Goal: Transaction & Acquisition: Purchase product/service

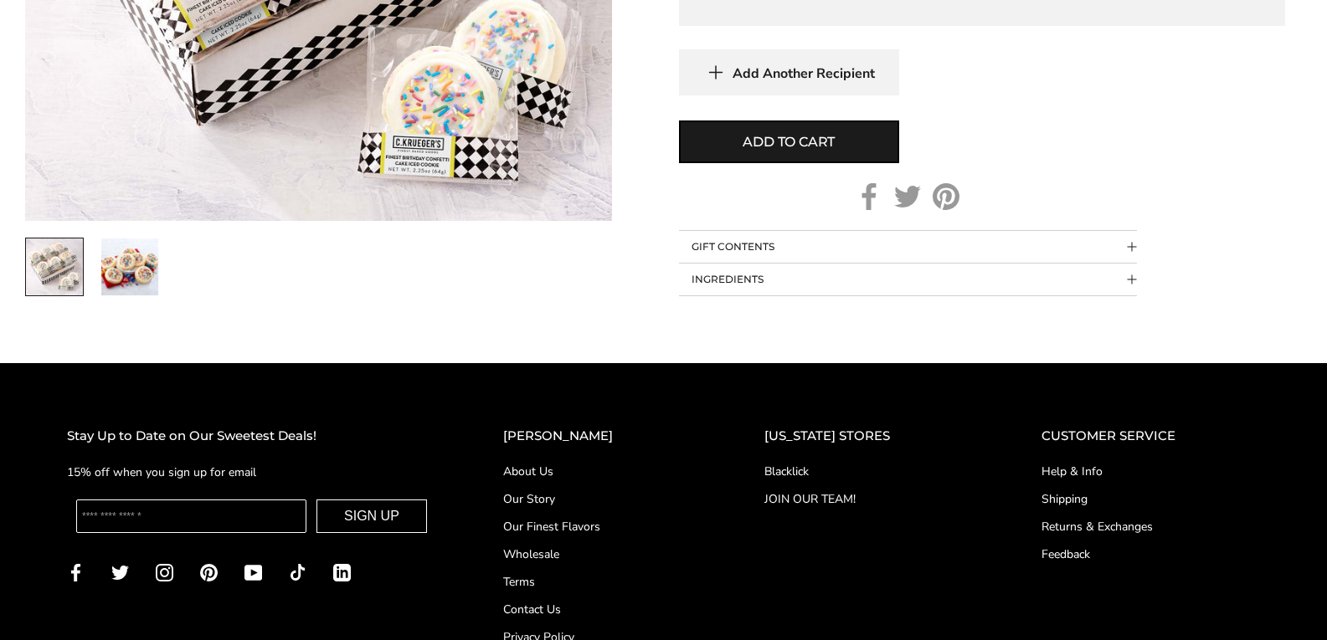
scroll to position [1005, 0]
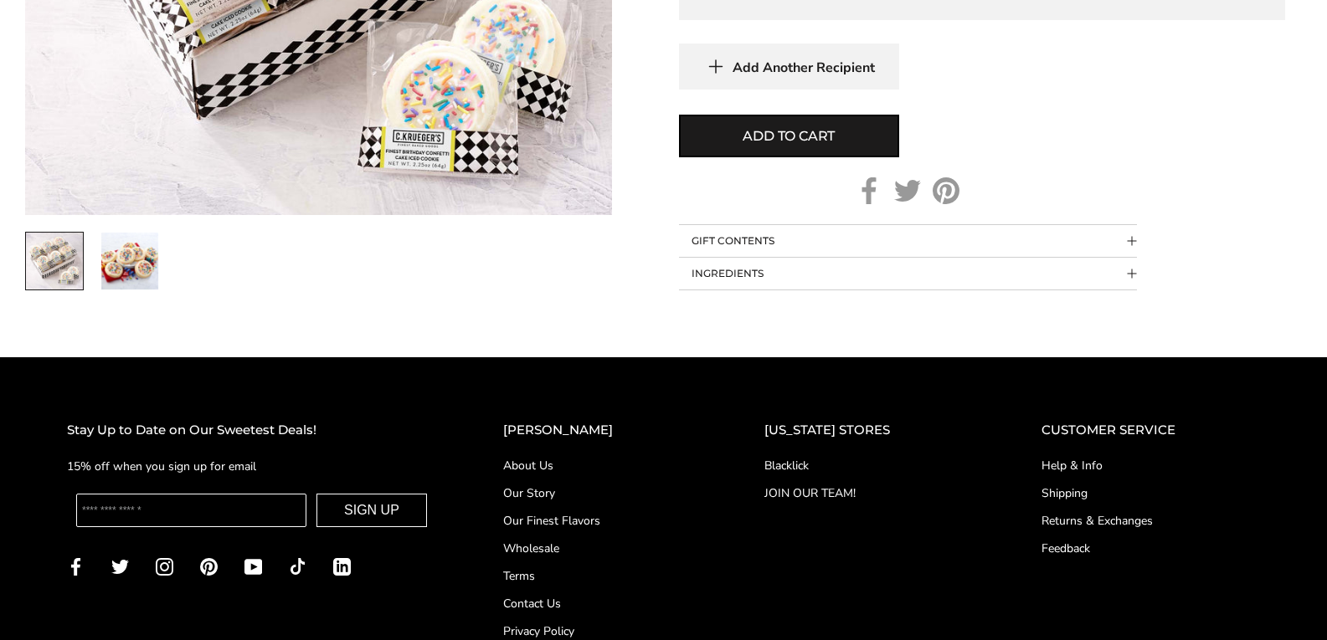
click at [982, 283] on button "INGREDIENTS" at bounding box center [908, 274] width 458 height 32
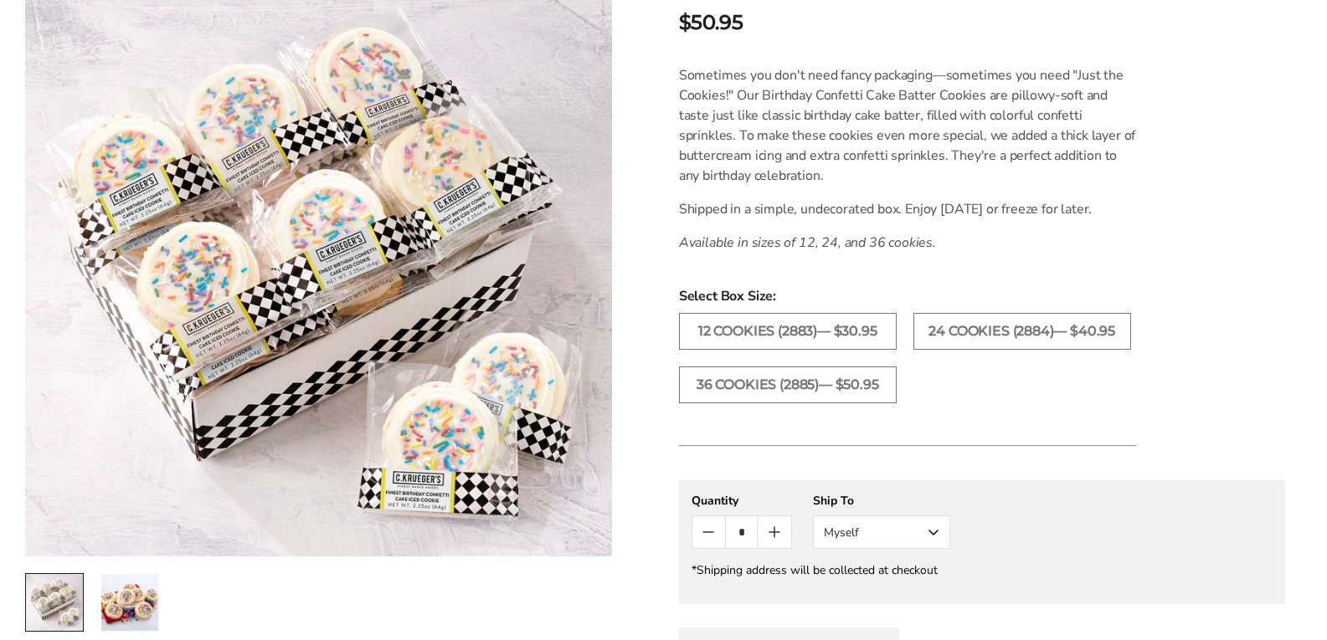
scroll to position [419, 0]
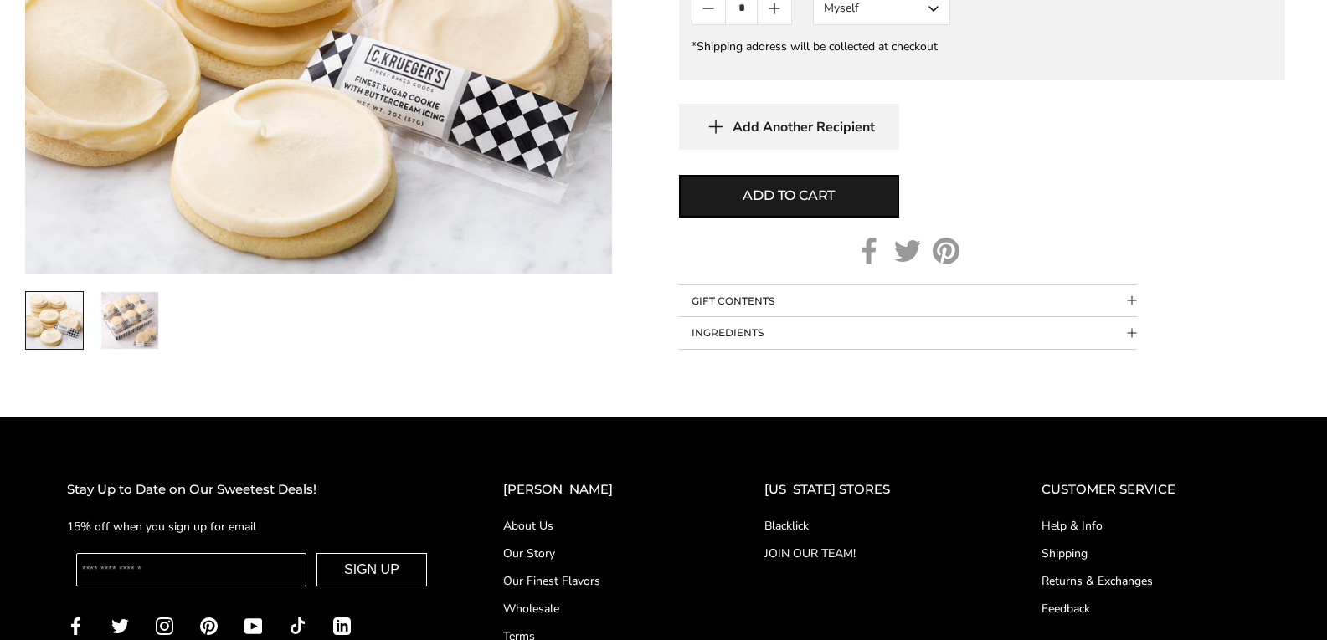
scroll to position [1088, 0]
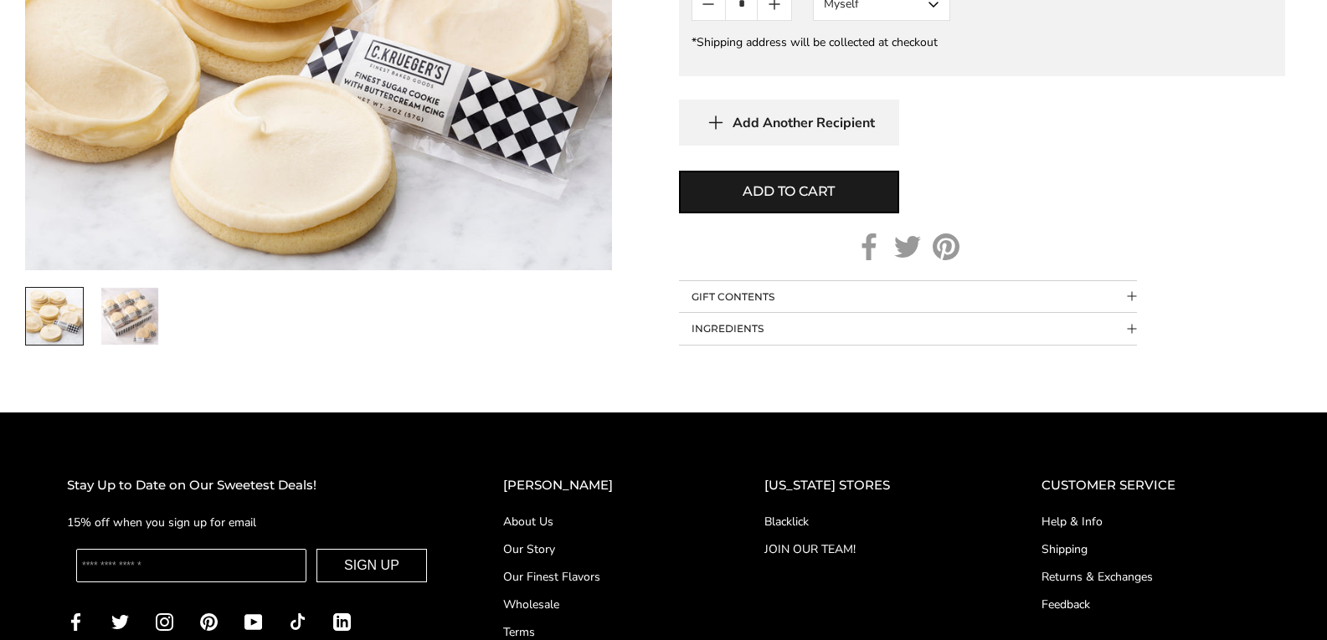
click at [954, 324] on button "INGREDIENTS" at bounding box center [908, 329] width 458 height 32
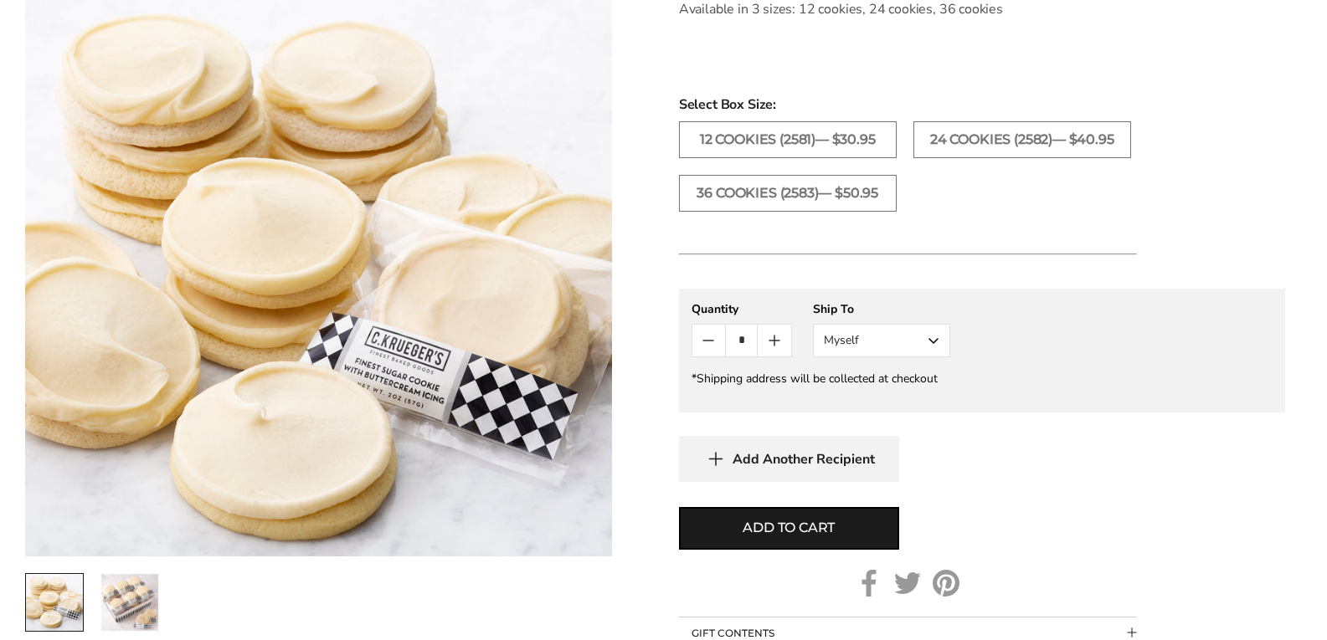
scroll to position [670, 0]
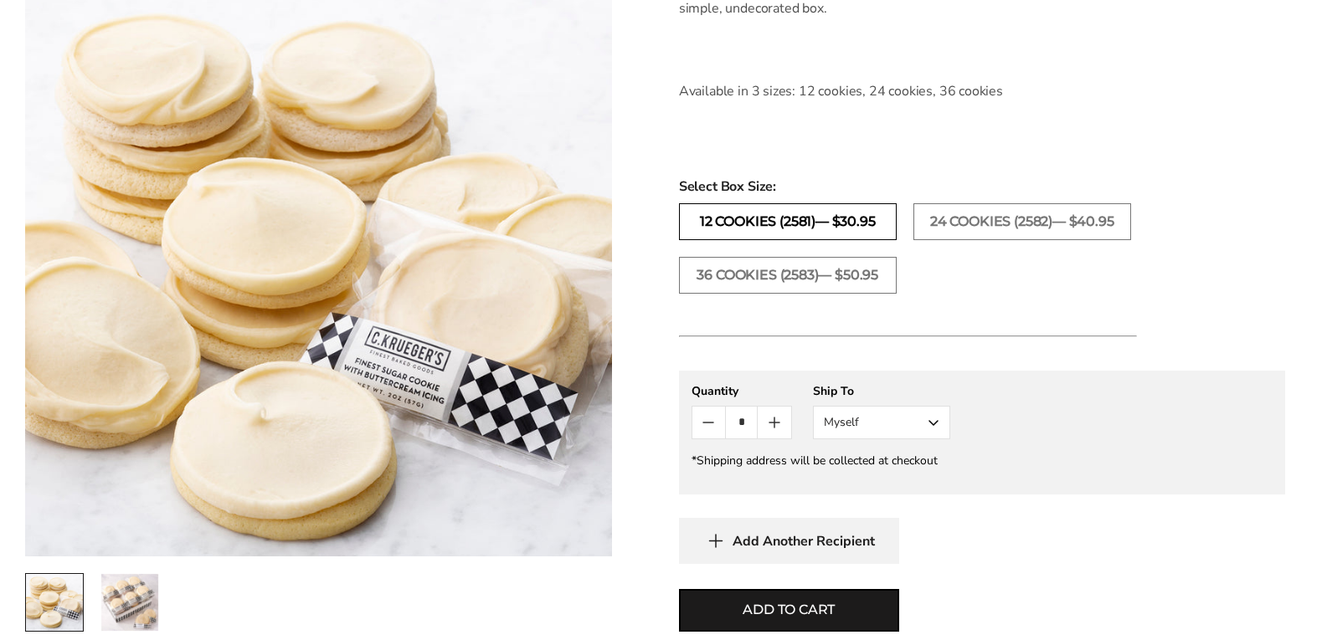
click at [878, 222] on label "12 COOKIES (2581)— $30.95" at bounding box center [788, 221] width 218 height 37
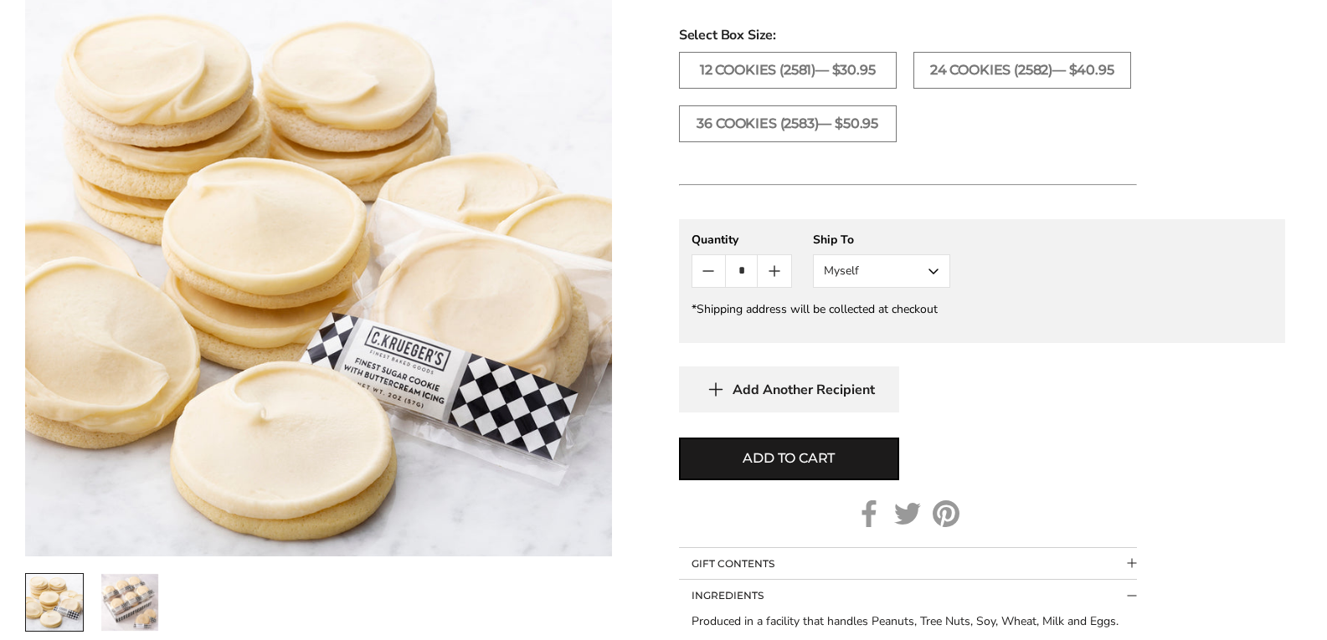
scroll to position [837, 0]
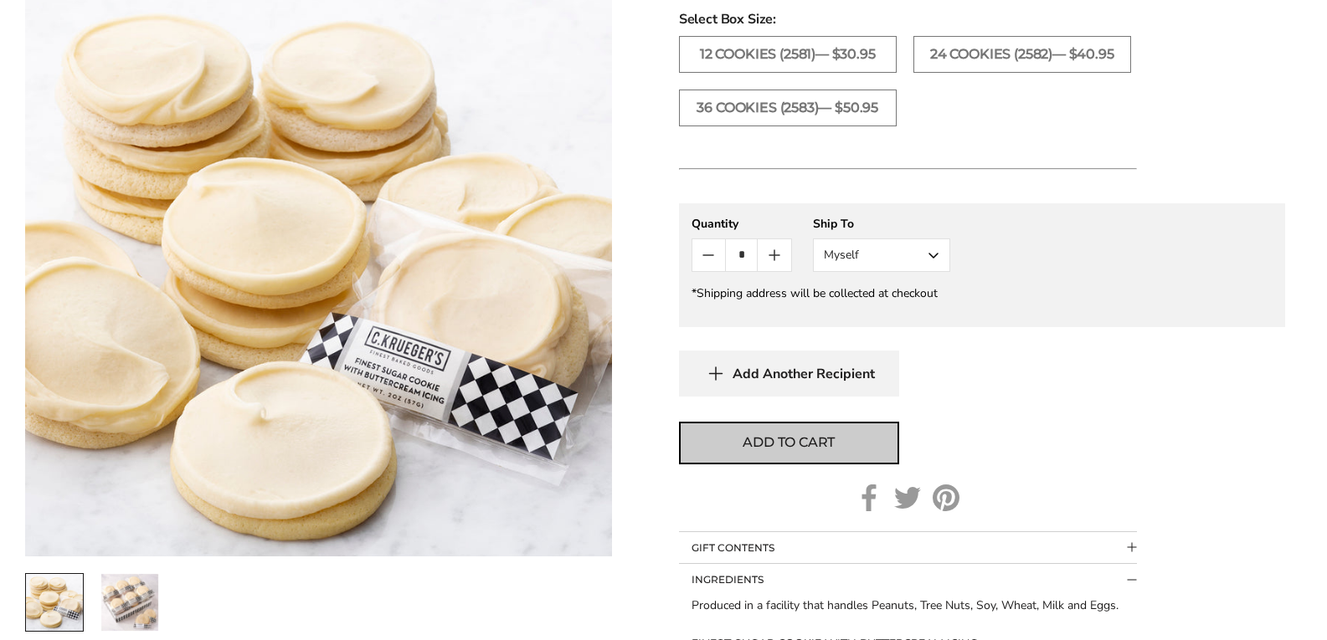
click at [841, 439] on button "Add to cart" at bounding box center [789, 443] width 220 height 43
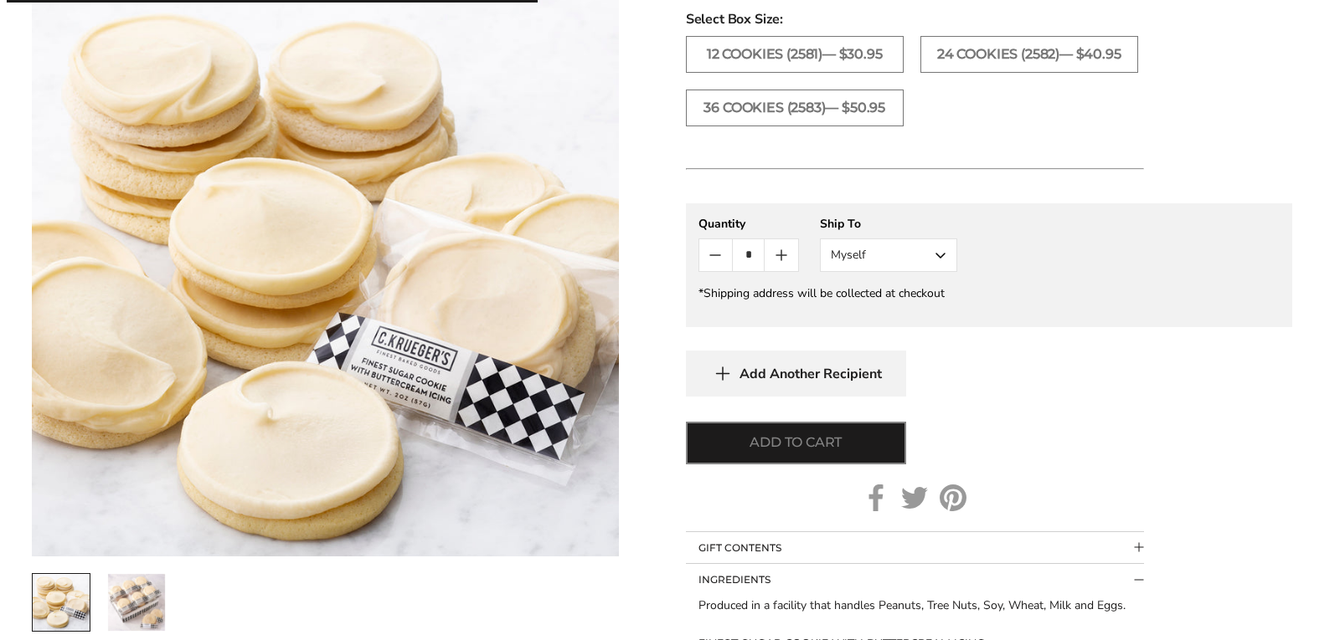
scroll to position [921, 0]
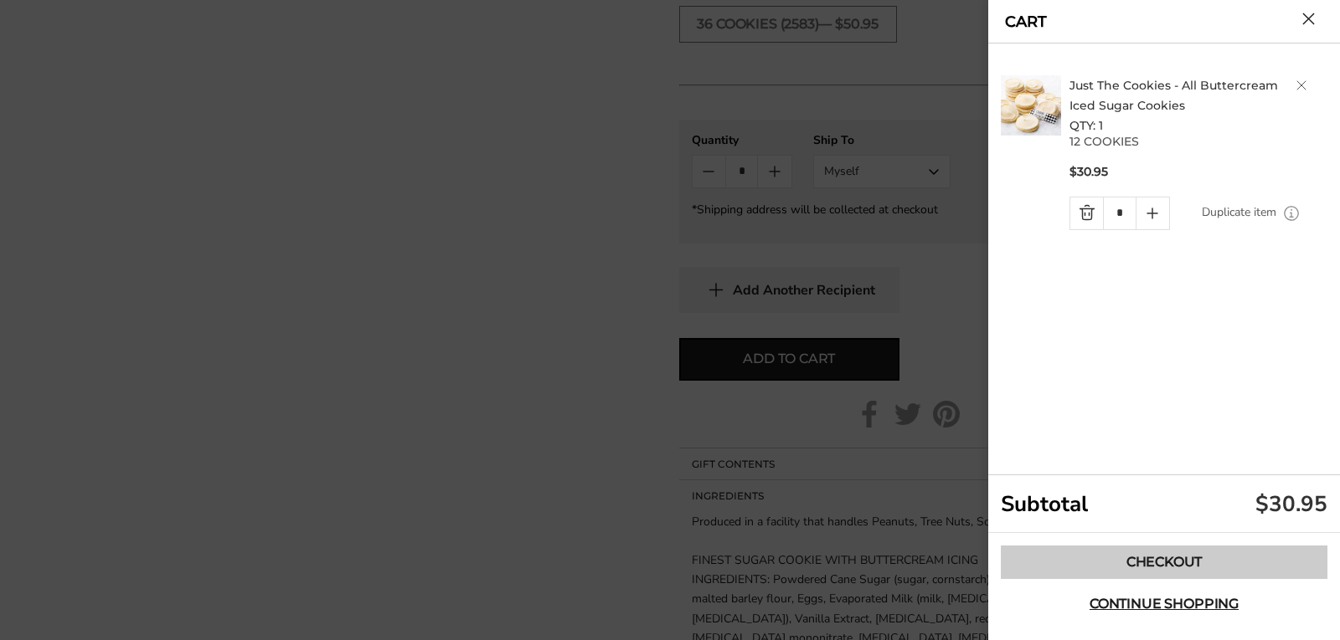
click at [1166, 568] on link "Checkout" at bounding box center [1164, 562] width 327 height 33
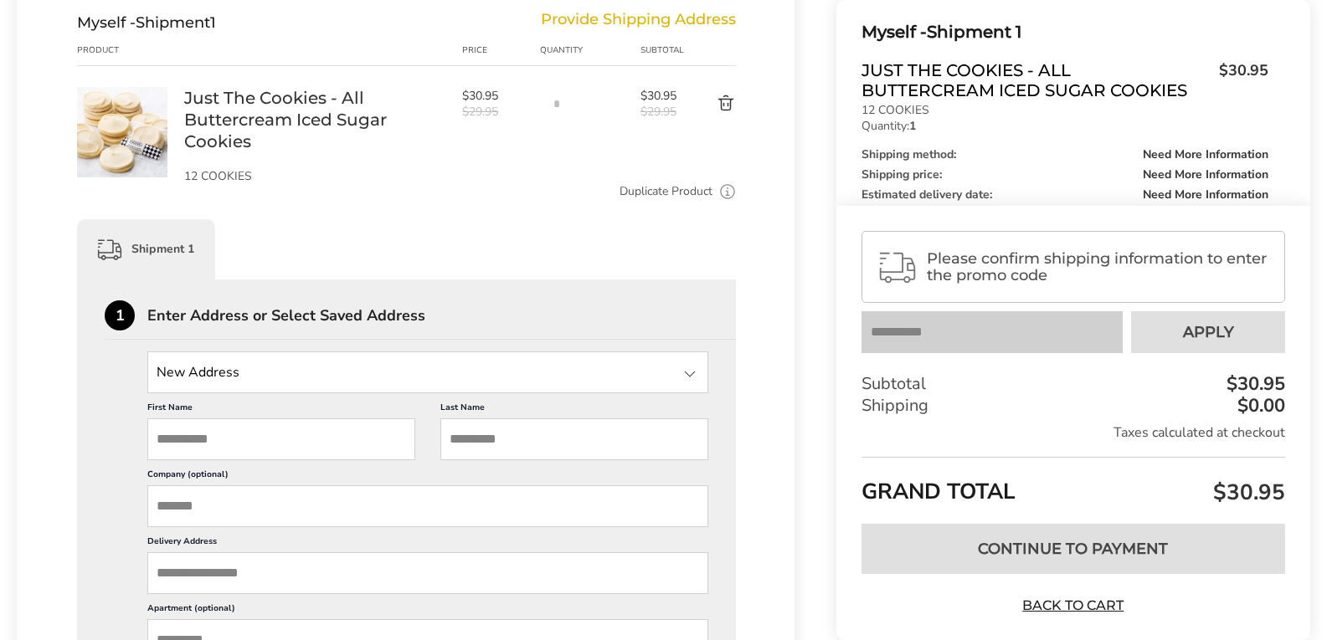
scroll to position [251, 0]
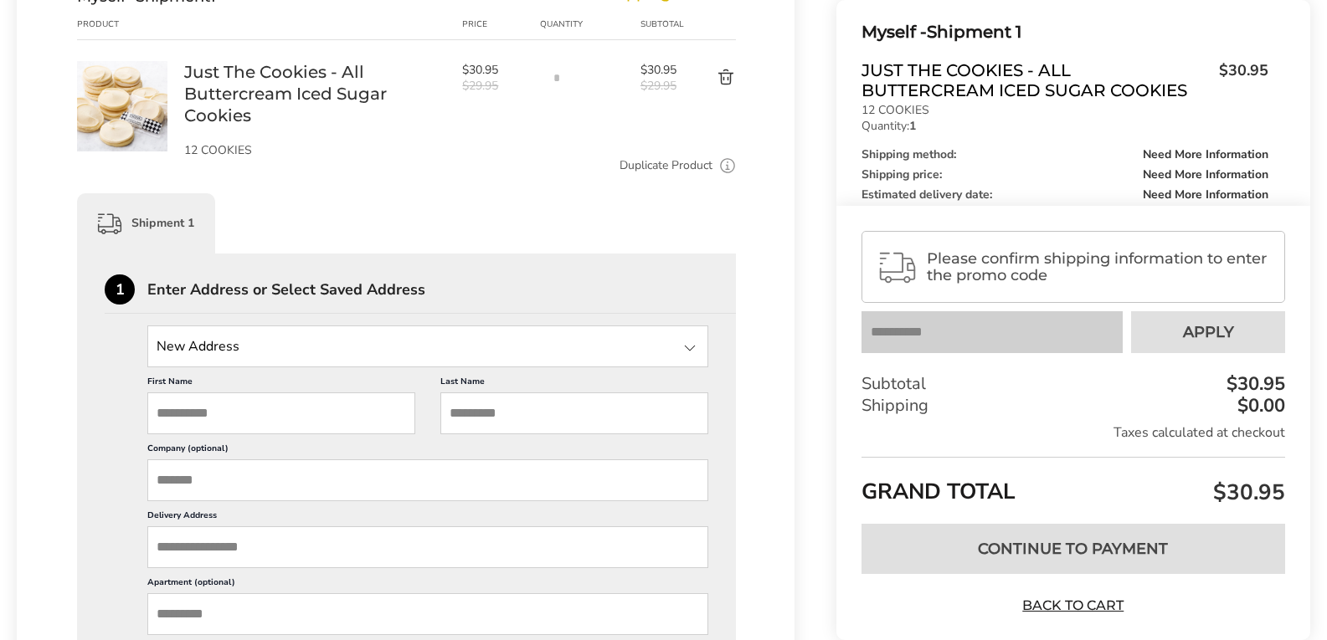
click at [355, 419] on input "First Name" at bounding box center [281, 414] width 268 height 42
type input "****"
type input "**********"
type input "*****"
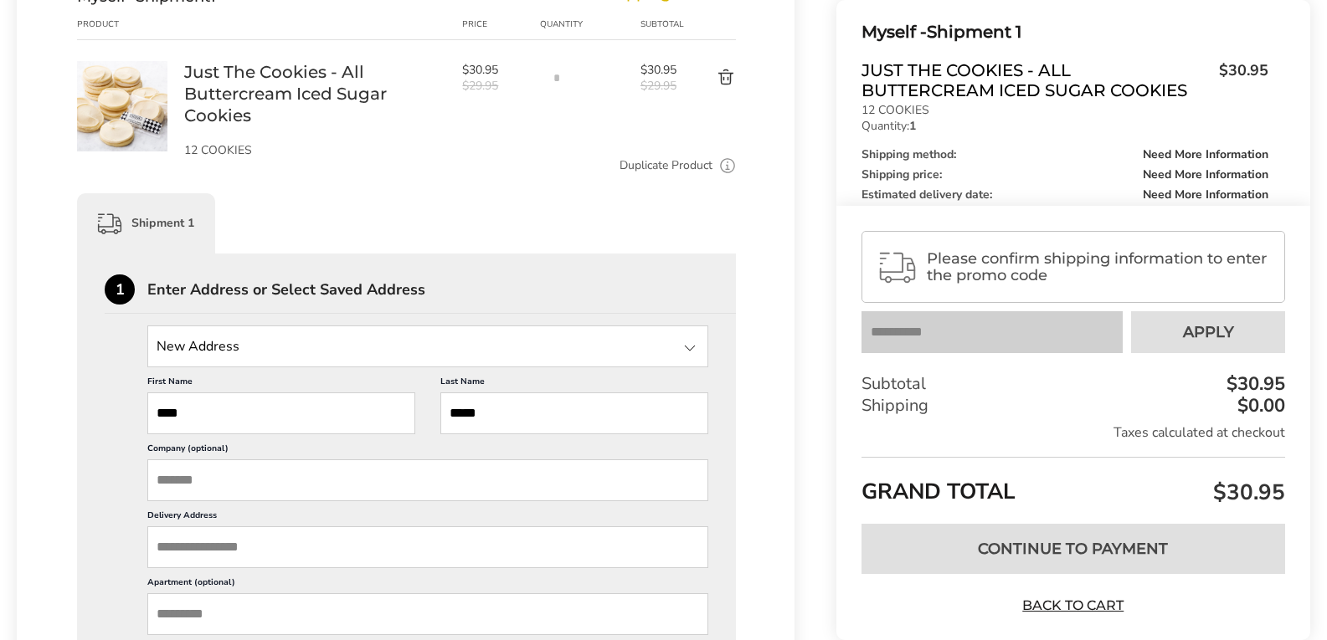
type input "*******"
click at [316, 560] on input "Delivery Address" at bounding box center [427, 548] width 561 height 42
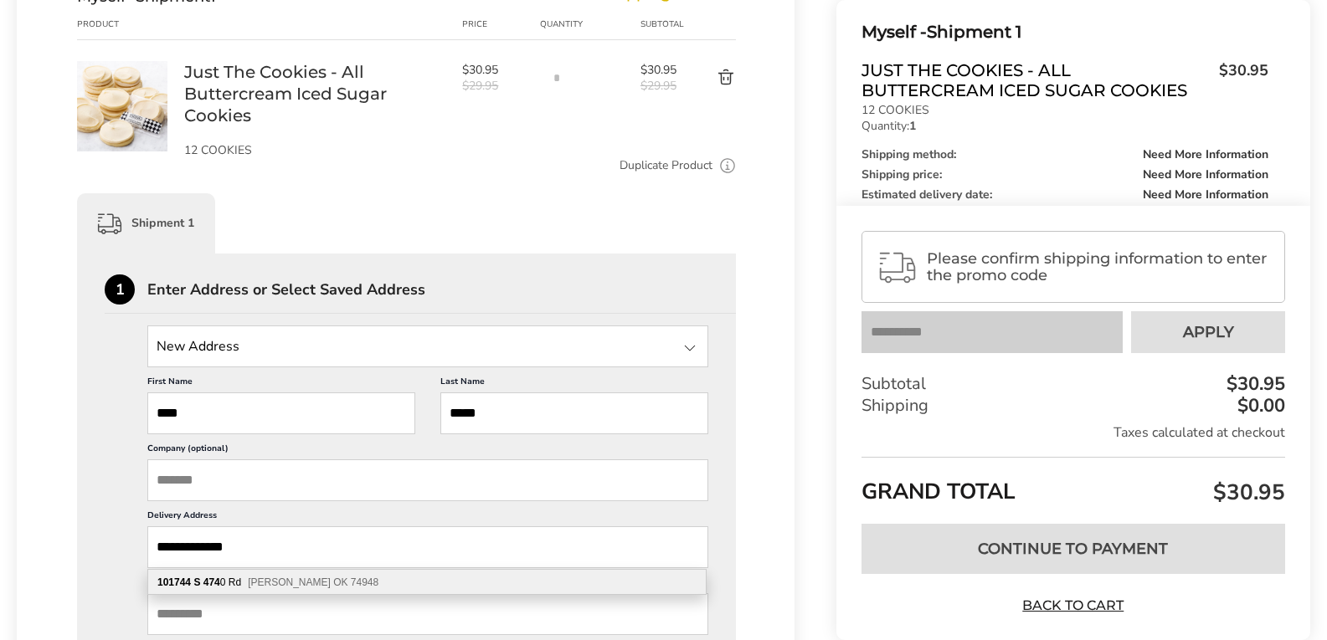
type input "**********"
click at [285, 587] on span "Muldrow OK 74948" at bounding box center [313, 583] width 131 height 12
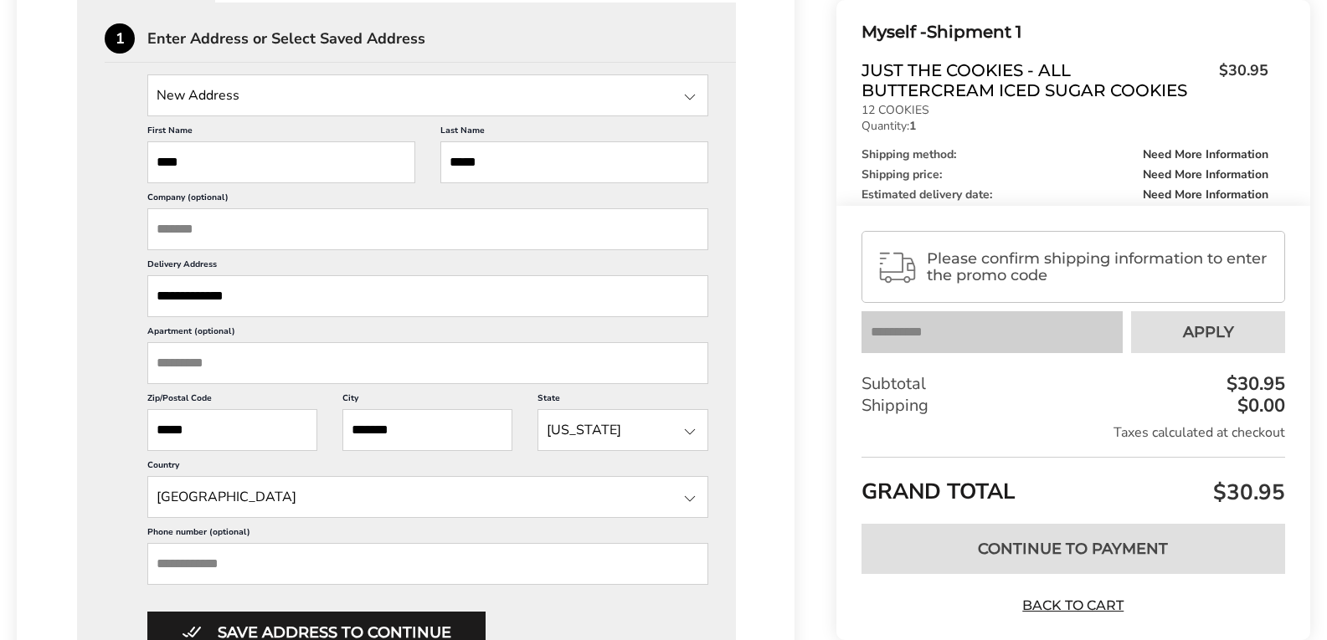
scroll to position [670, 0]
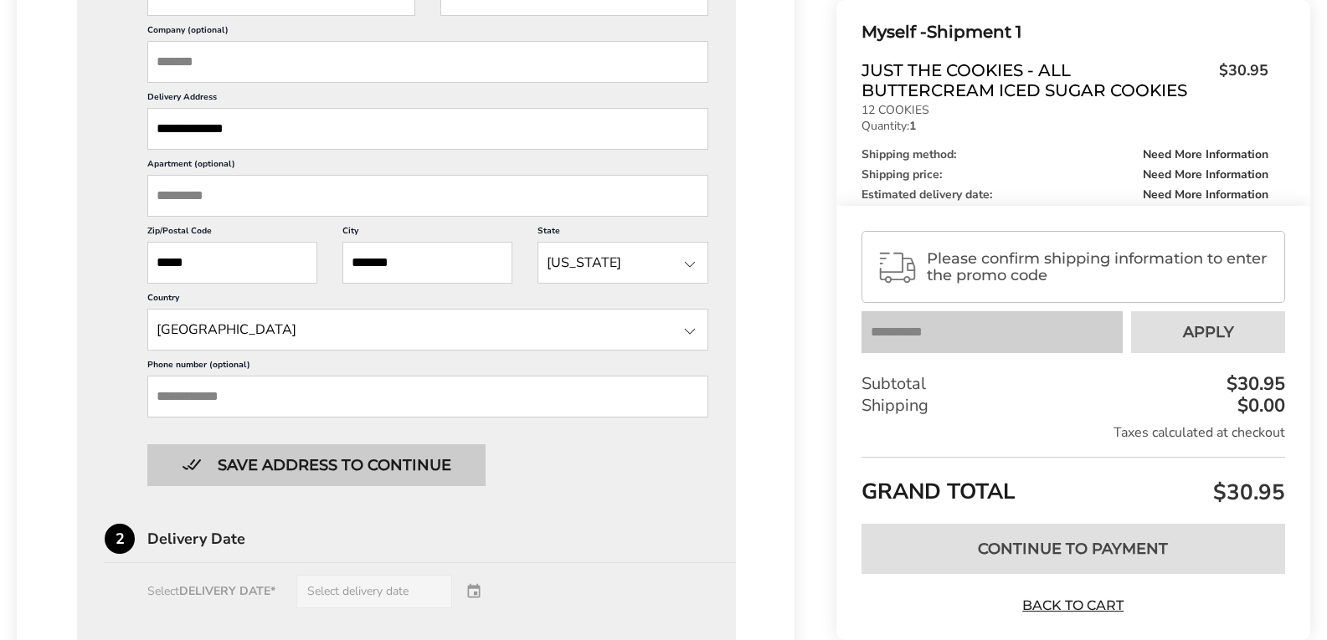
click at [341, 457] on button "Save address to continue" at bounding box center [316, 466] width 338 height 42
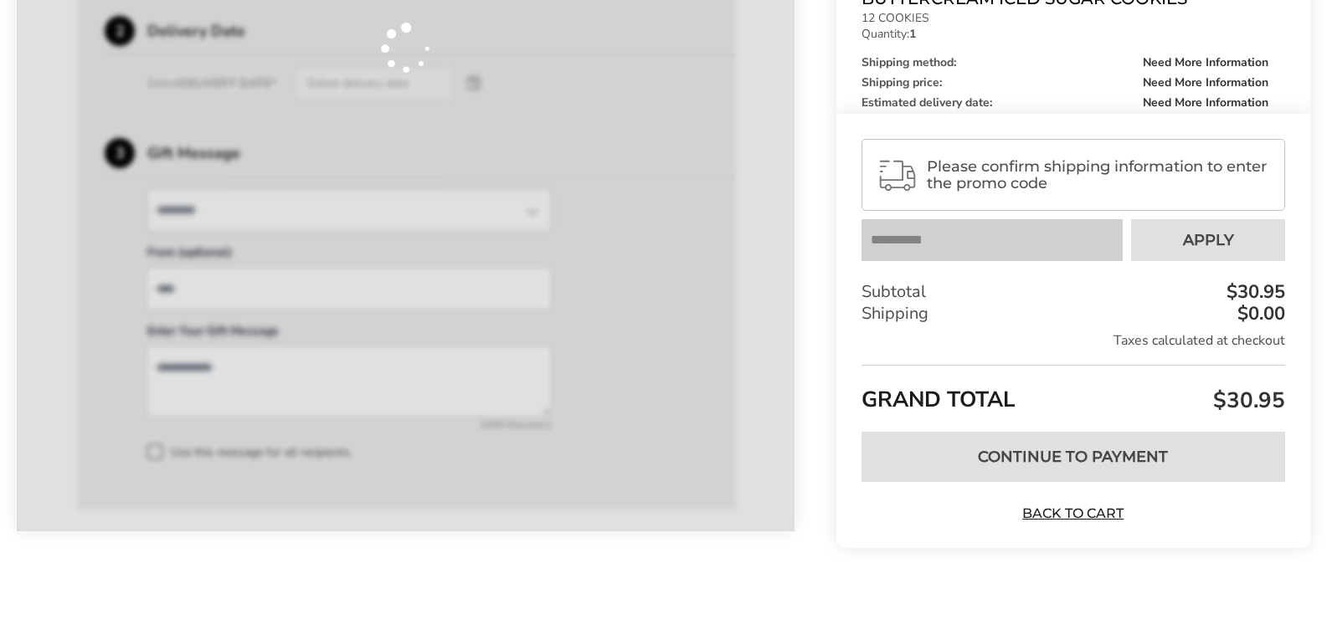
scroll to position [640, 0]
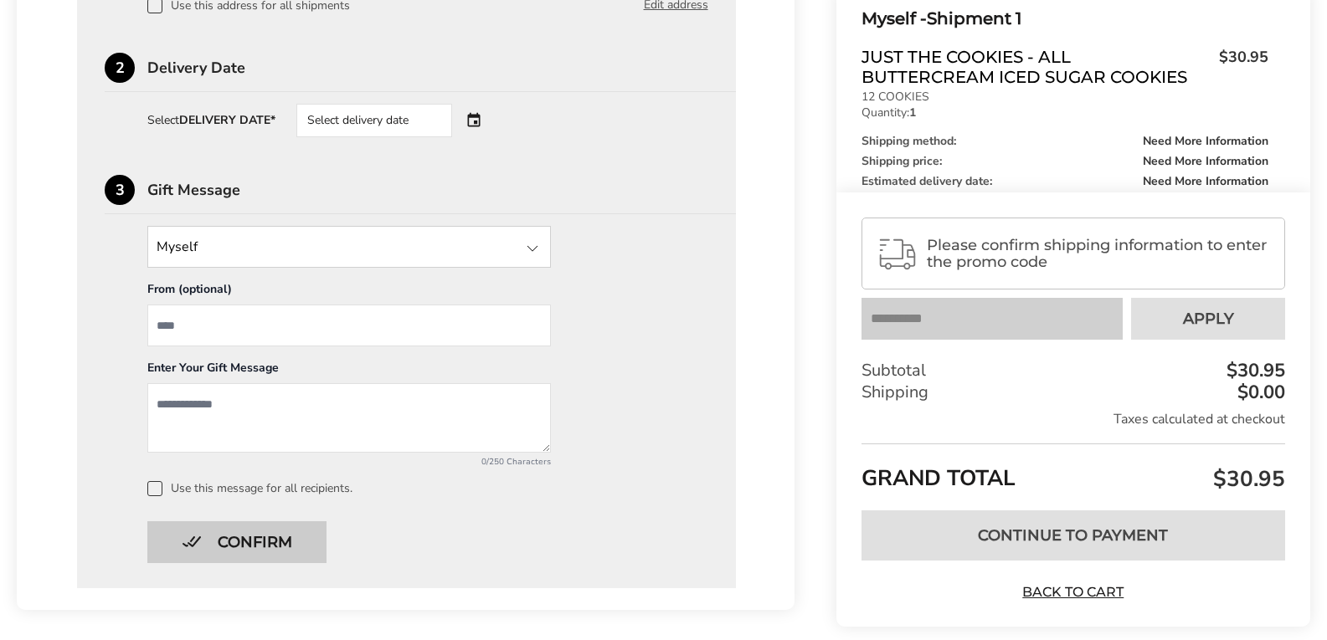
click at [277, 538] on button "Confirm" at bounding box center [236, 543] width 179 height 42
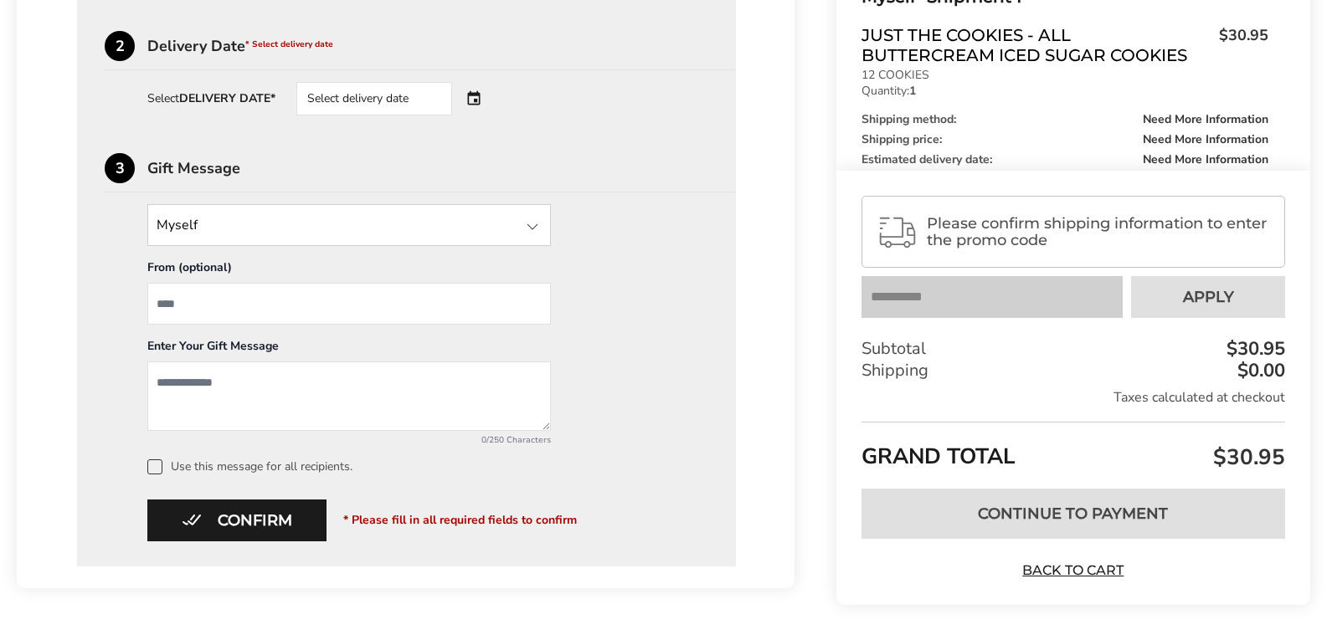
scroll to position [719, 0]
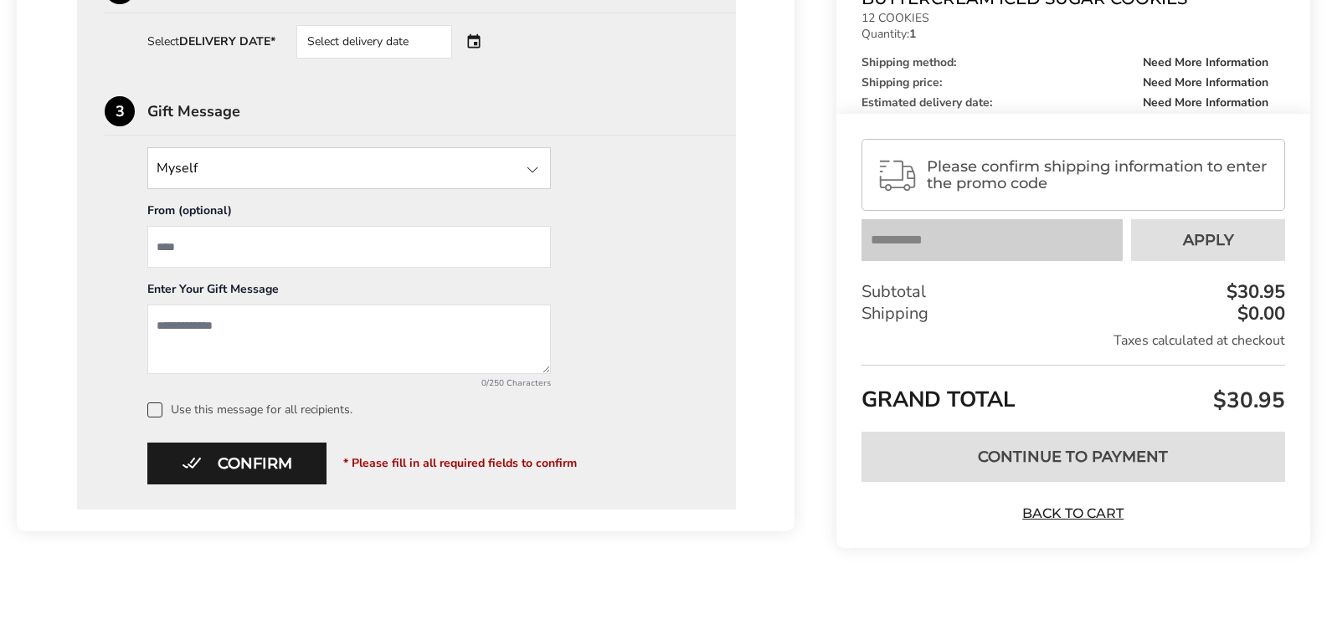
click at [476, 167] on input "State" at bounding box center [349, 168] width 404 height 42
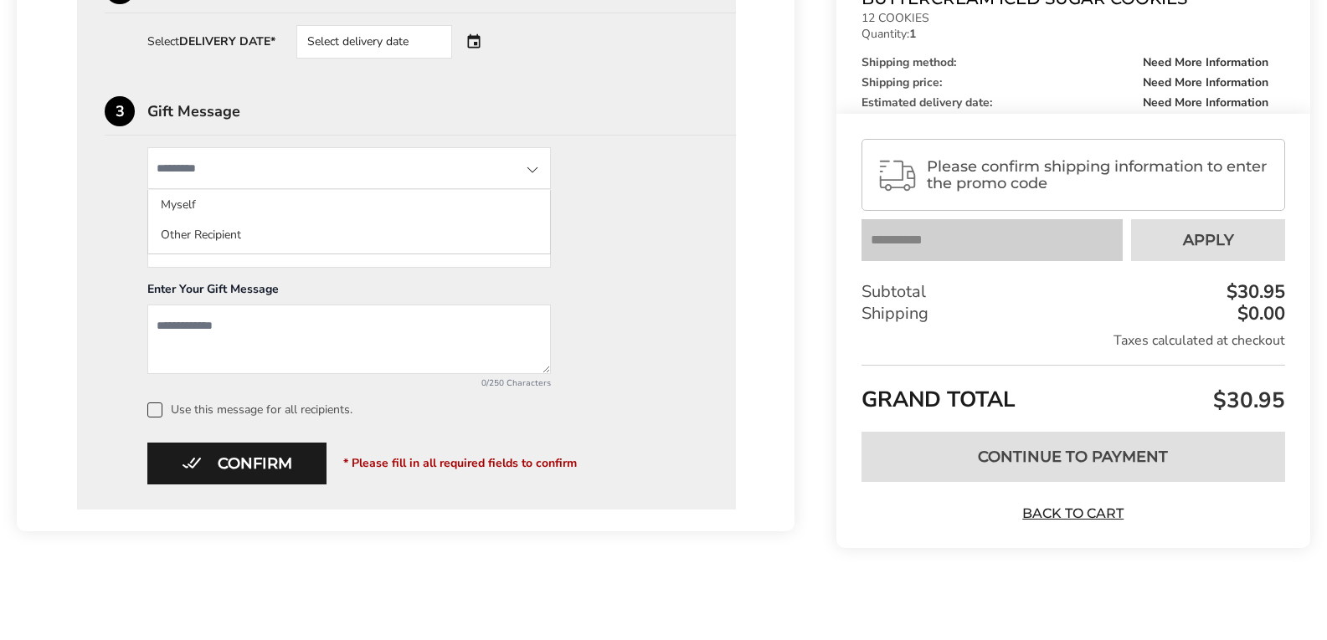
click at [611, 212] on div "Myself Myself Other Recipient From (optional) Enter Your Gift Message 0/250 Cha…" at bounding box center [407, 282] width 604 height 270
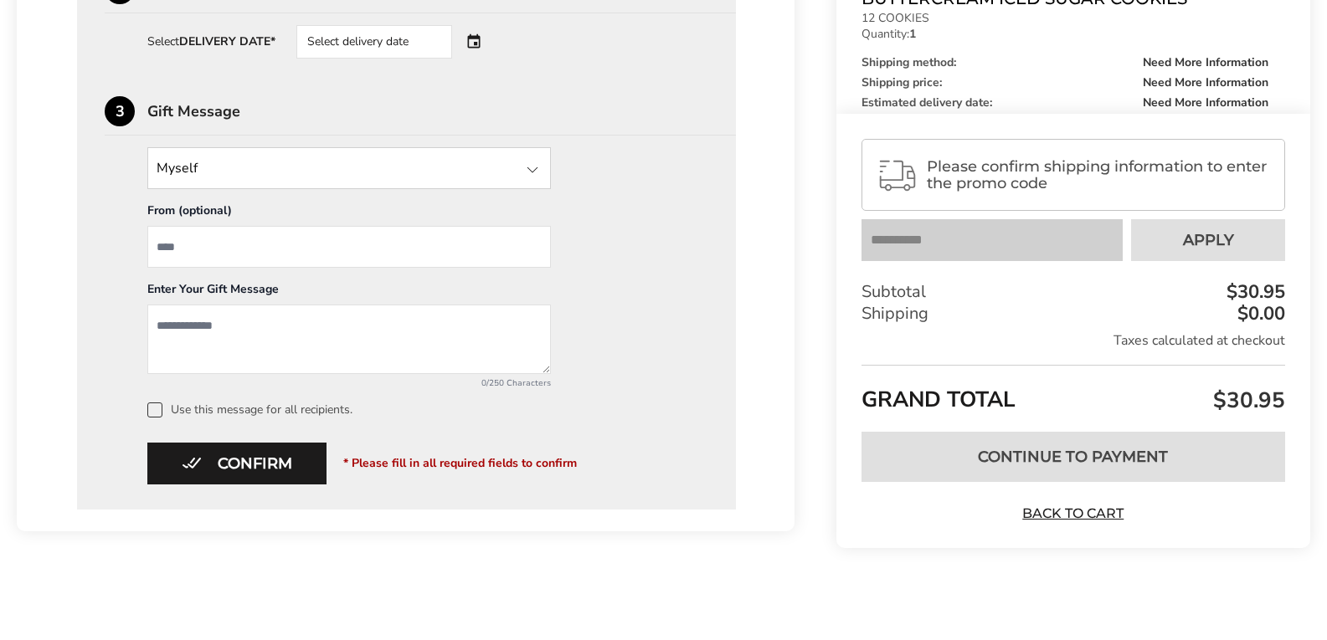
click at [429, 327] on textarea "Add a message" at bounding box center [349, 339] width 404 height 69
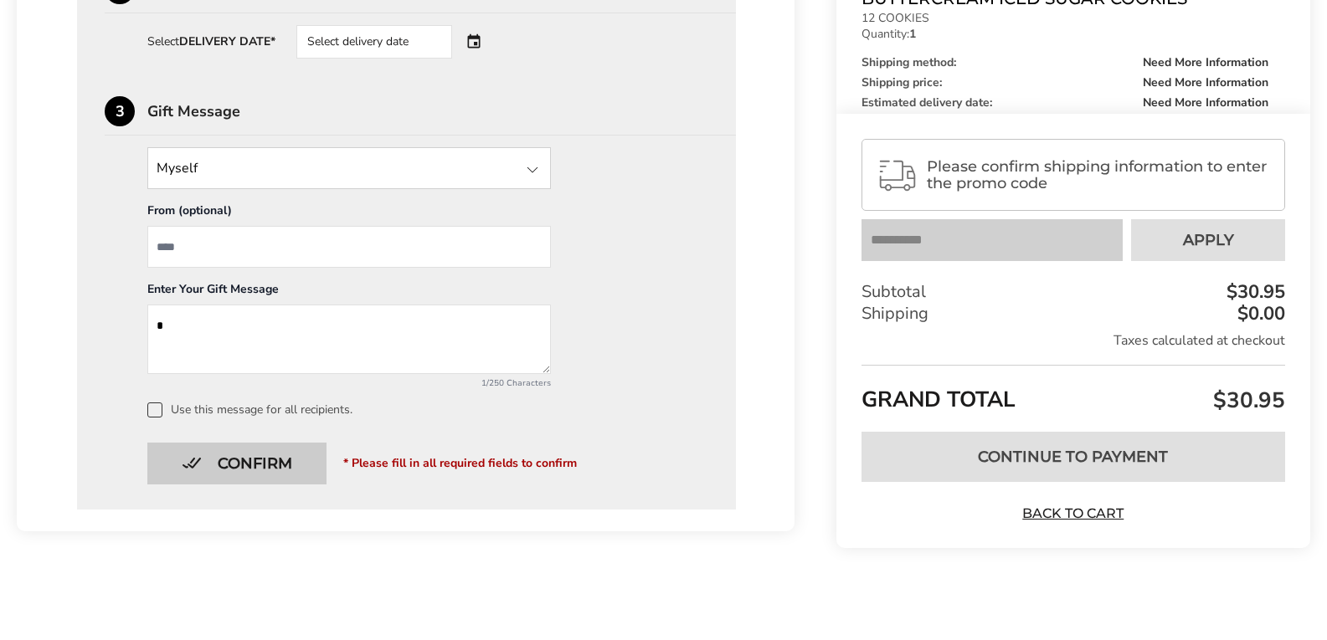
click at [244, 476] on button "Confirm" at bounding box center [236, 464] width 179 height 42
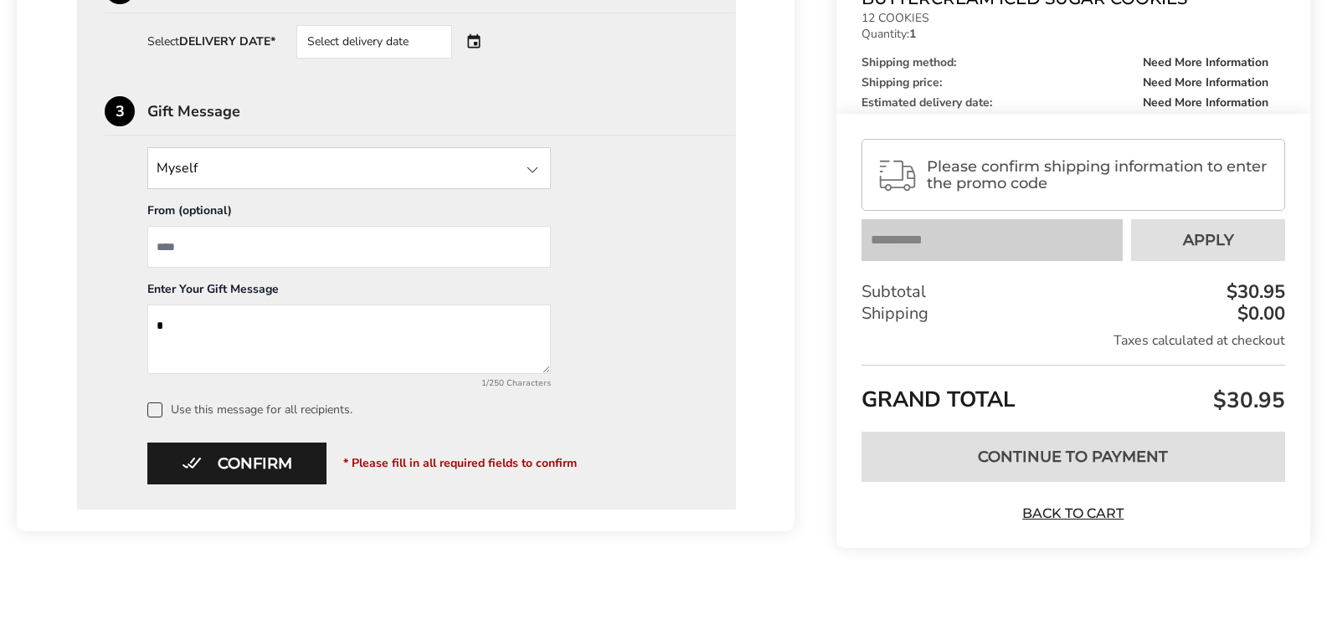
click at [423, 332] on textarea "Add a message" at bounding box center [349, 339] width 404 height 69
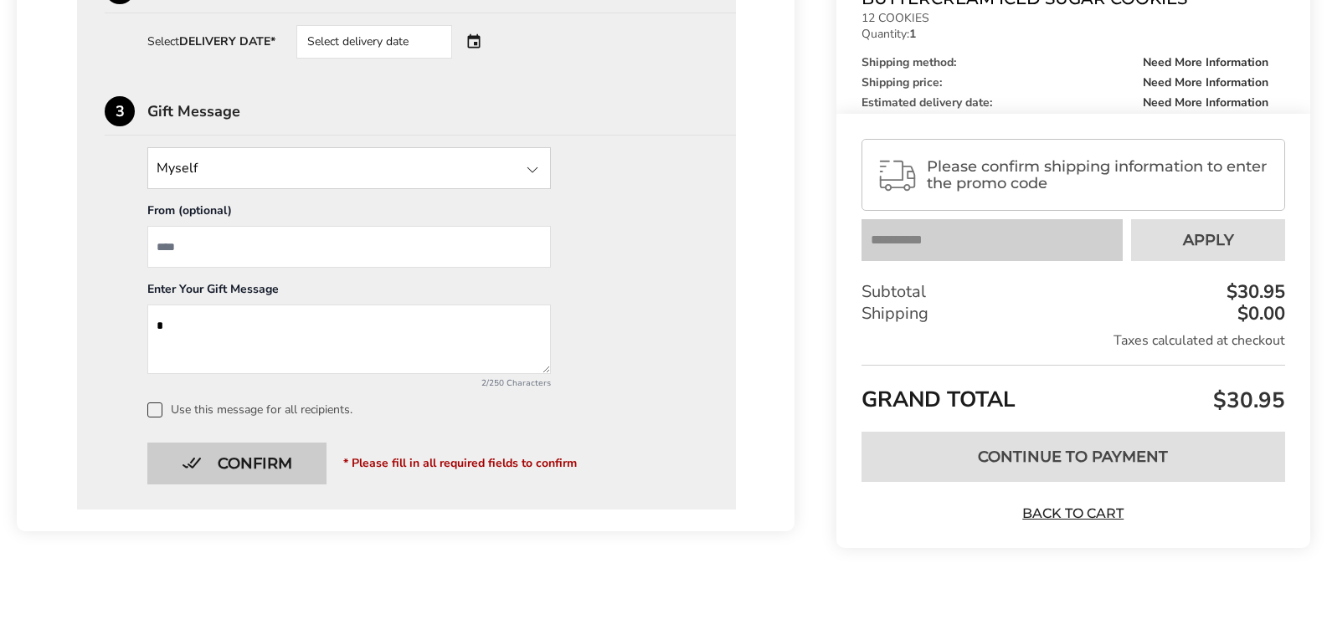
click at [286, 448] on button "Confirm" at bounding box center [236, 464] width 179 height 42
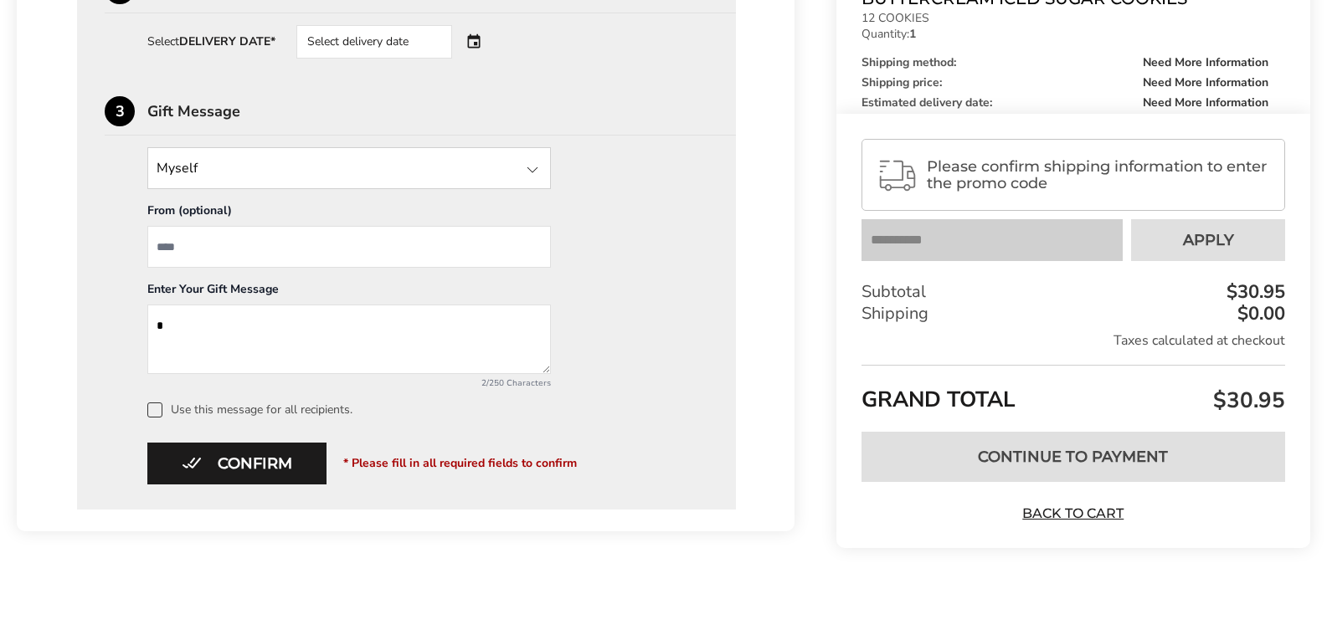
click at [333, 337] on textarea "Add a message" at bounding box center [349, 339] width 404 height 69
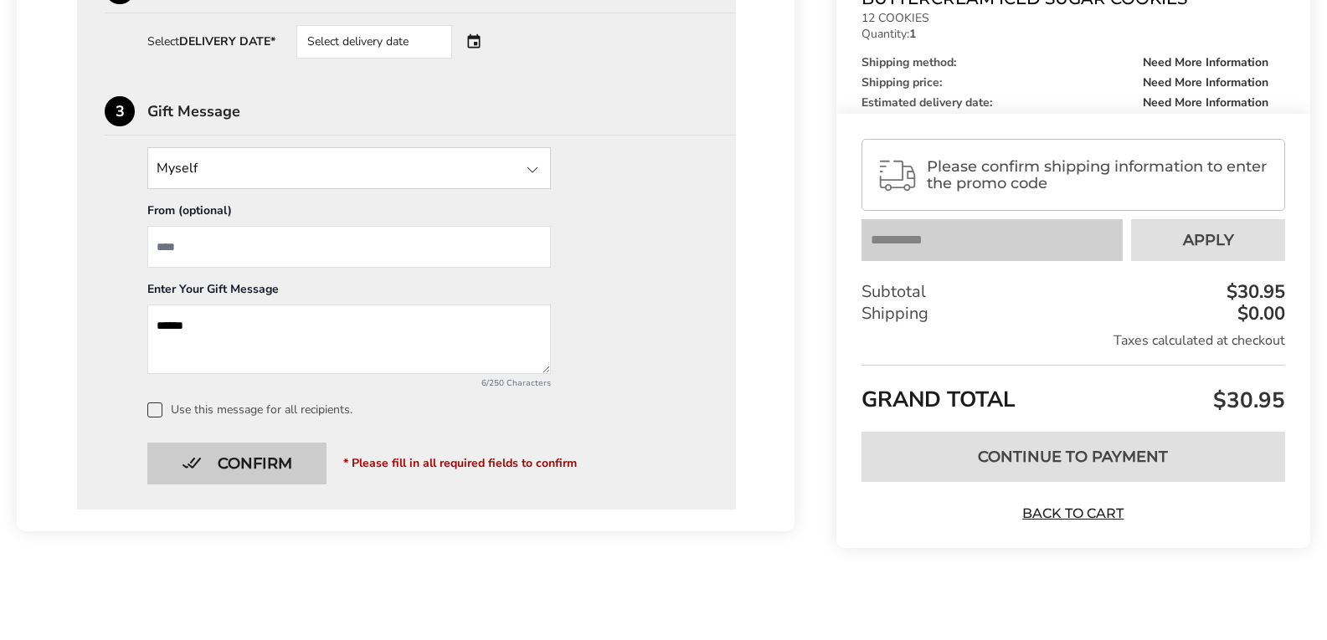
type textarea "******"
click at [281, 461] on button "Confirm" at bounding box center [236, 464] width 179 height 42
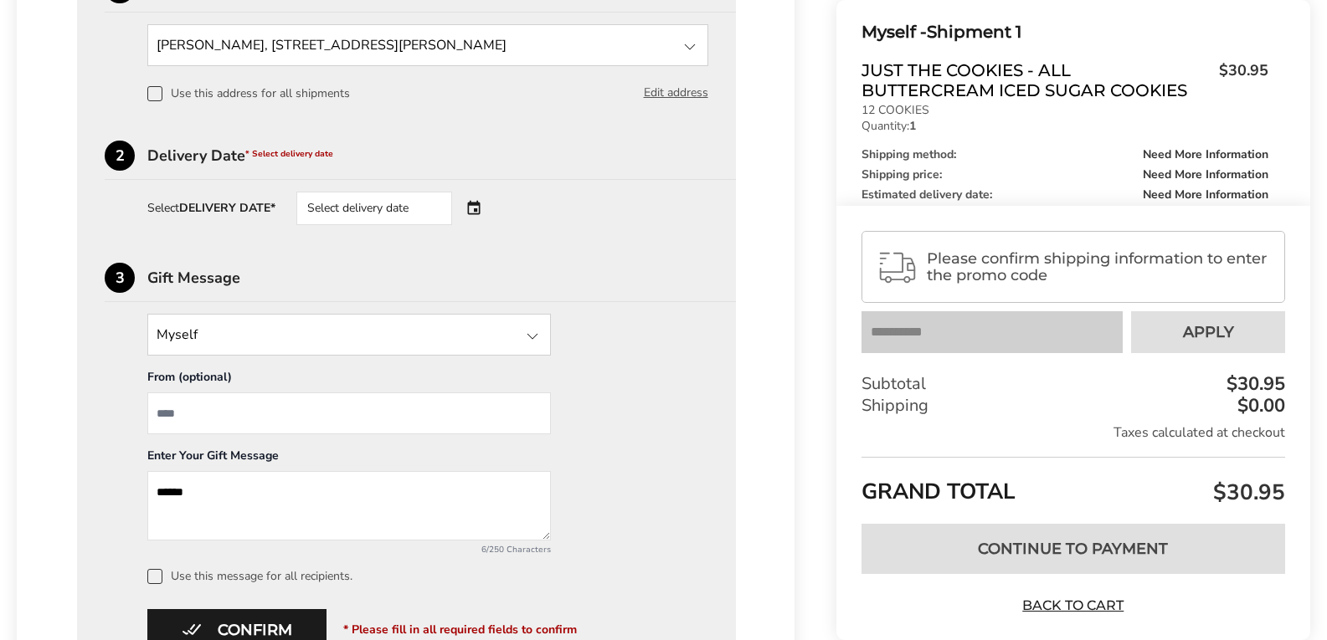
scroll to position [552, 0]
drag, startPoint x: 236, startPoint y: 498, endPoint x: 86, endPoint y: 465, distance: 153.6
click at [86, 465] on div "**********" at bounding box center [406, 314] width 659 height 723
click at [482, 209] on div "Select delivery date" at bounding box center [397, 209] width 203 height 33
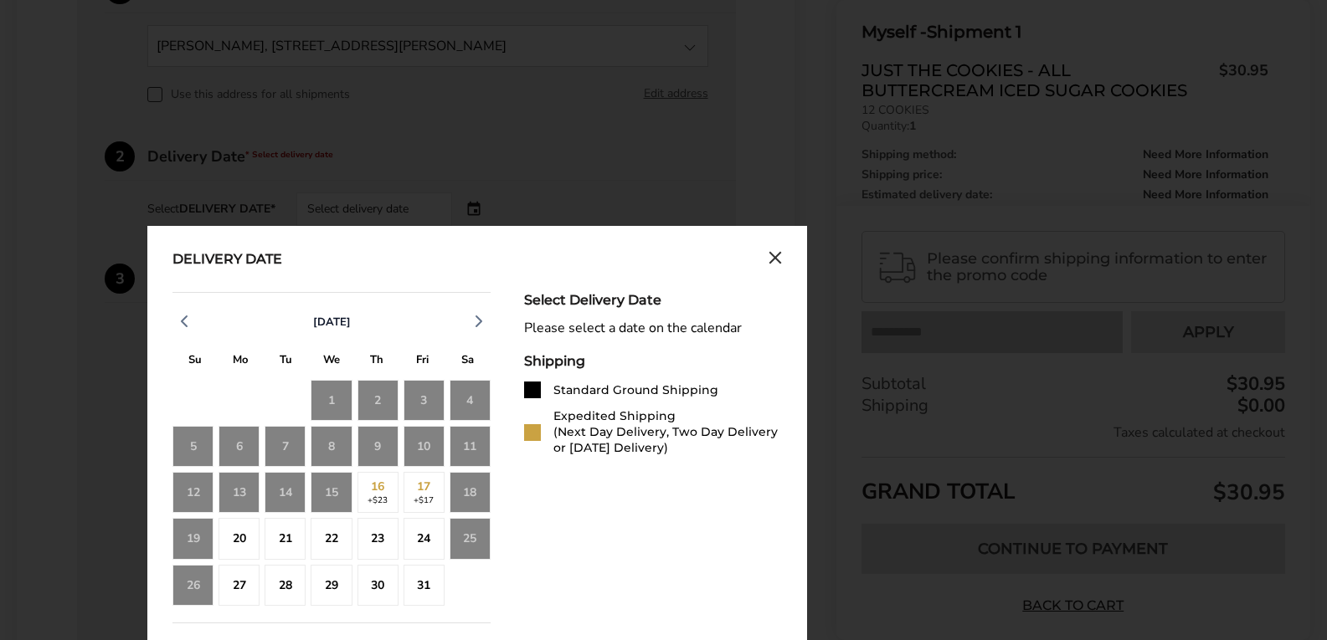
scroll to position [635, 0]
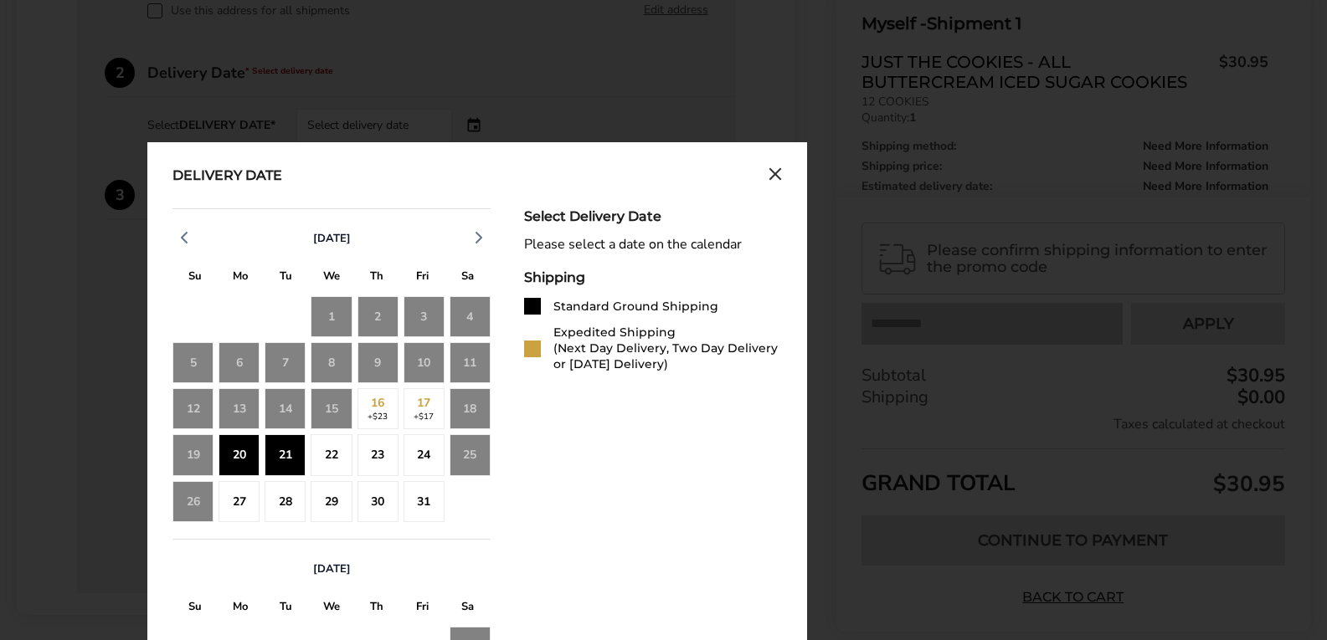
click at [287, 450] on div "21" at bounding box center [285, 455] width 41 height 41
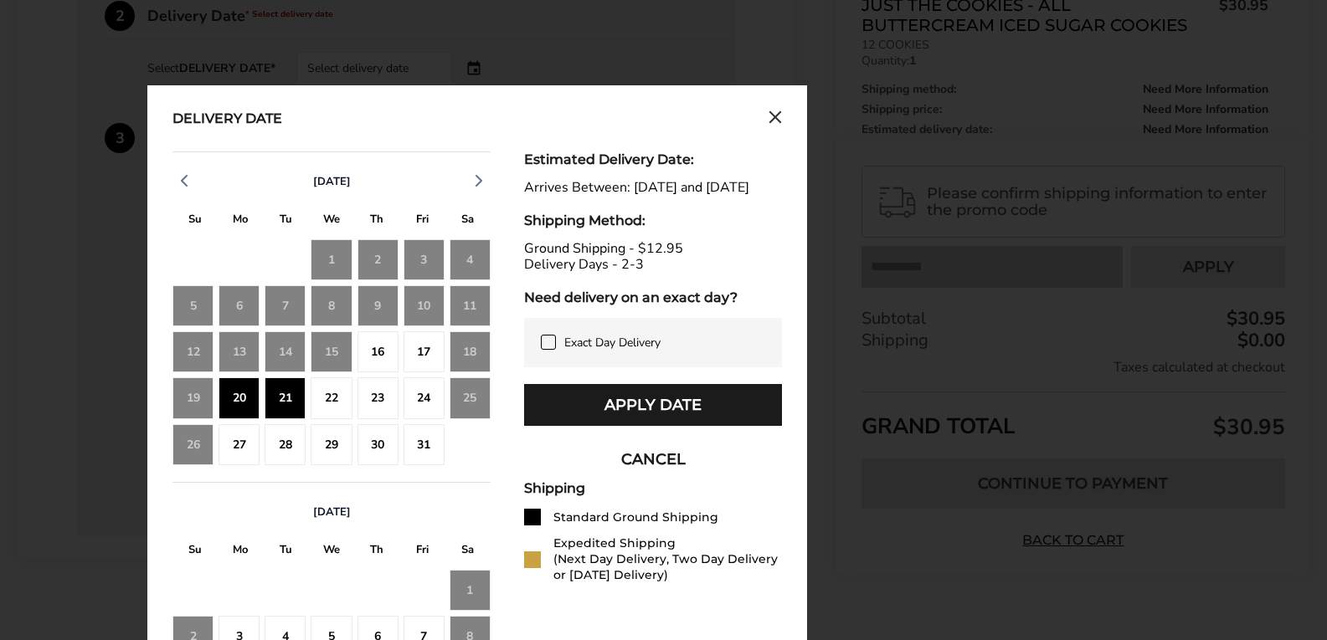
scroll to position [719, 0]
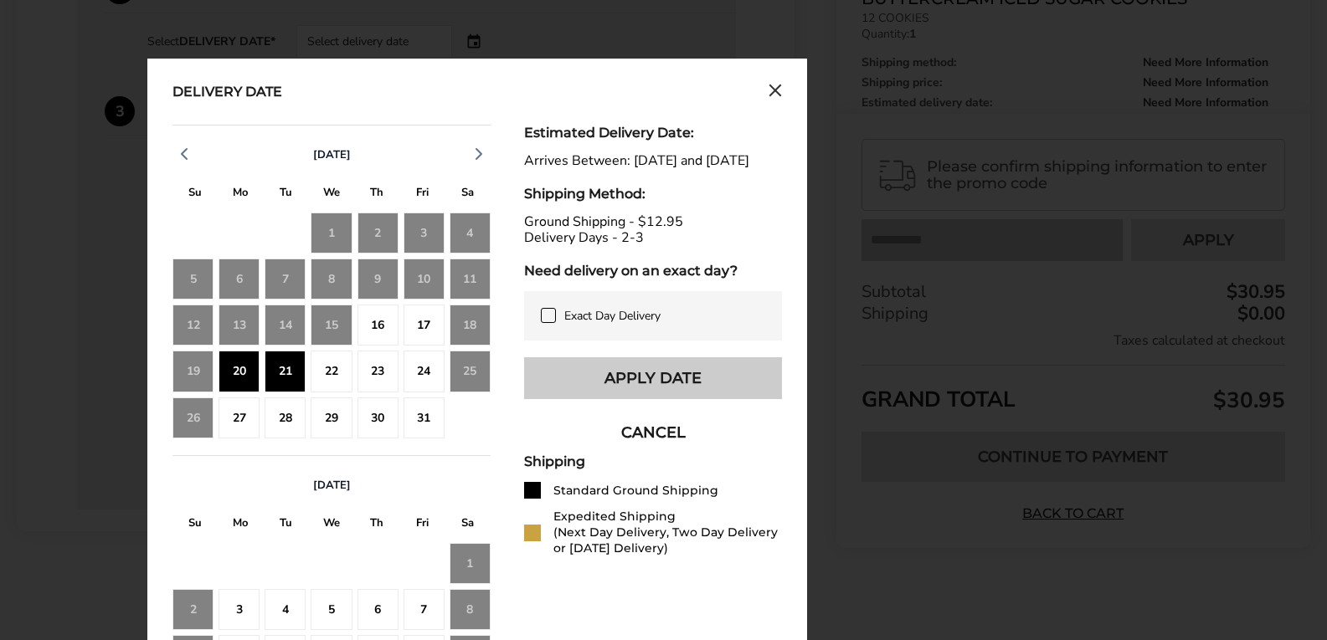
click at [726, 393] on button "Apply Date" at bounding box center [653, 379] width 258 height 42
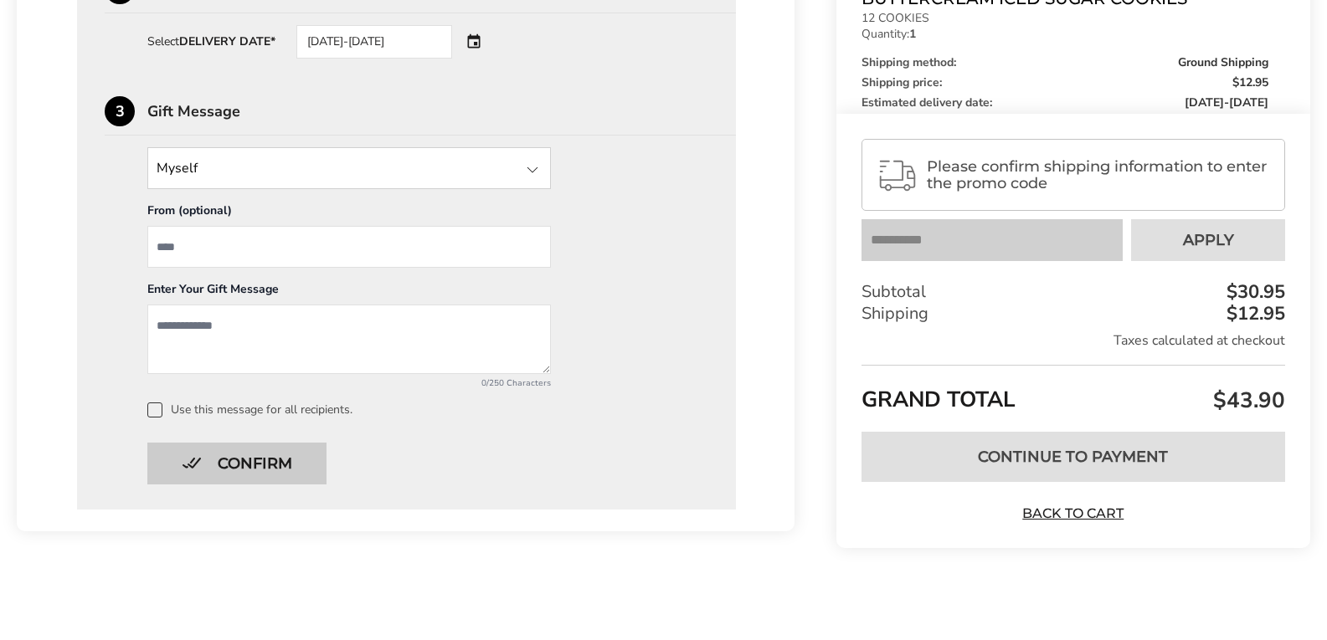
click at [301, 455] on button "Confirm" at bounding box center [236, 464] width 179 height 42
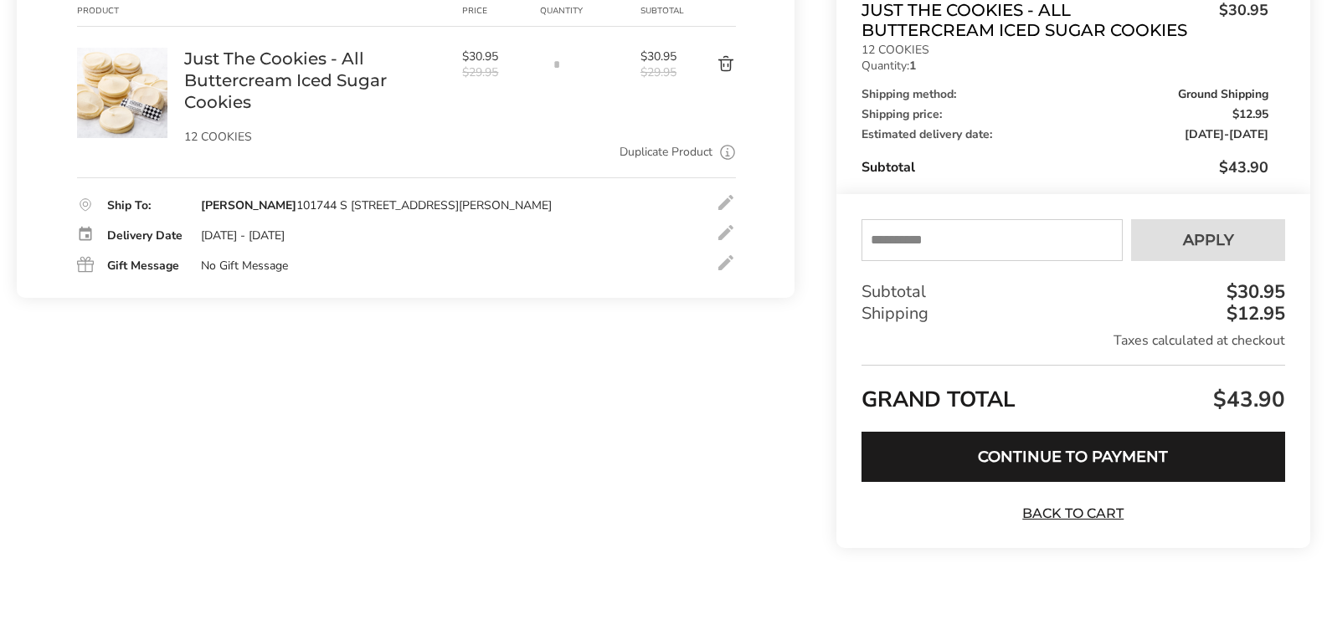
scroll to position [265, 0]
click at [980, 447] on button "Continue to Payment" at bounding box center [1074, 457] width 424 height 50
